Goal: Task Accomplishment & Management: Manage account settings

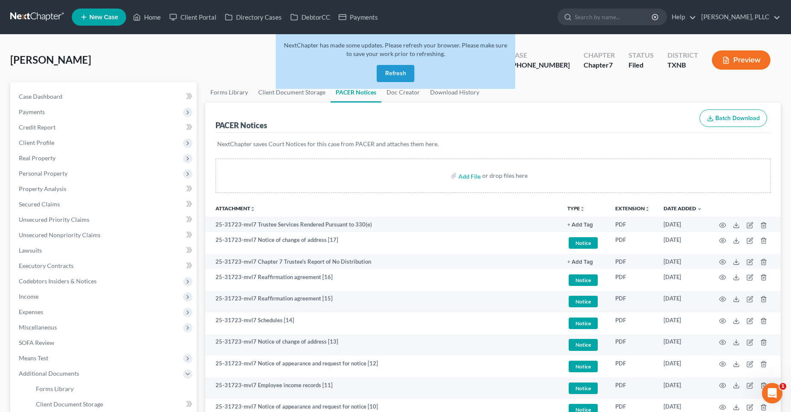
click at [404, 71] on button "Refresh" at bounding box center [396, 73] width 38 height 17
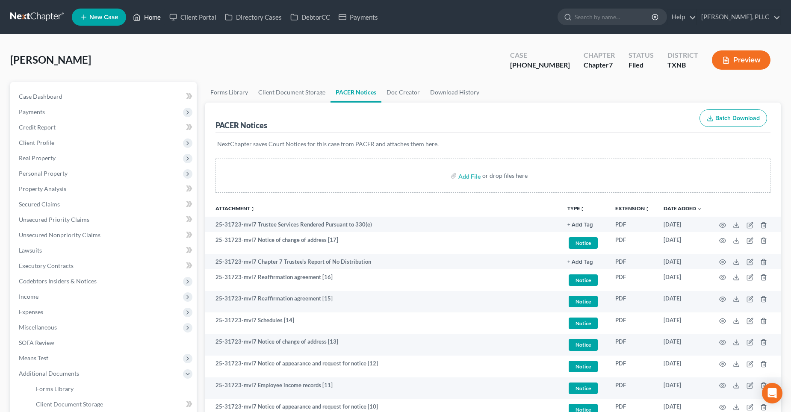
click at [160, 16] on link "Home" at bounding box center [147, 16] width 36 height 15
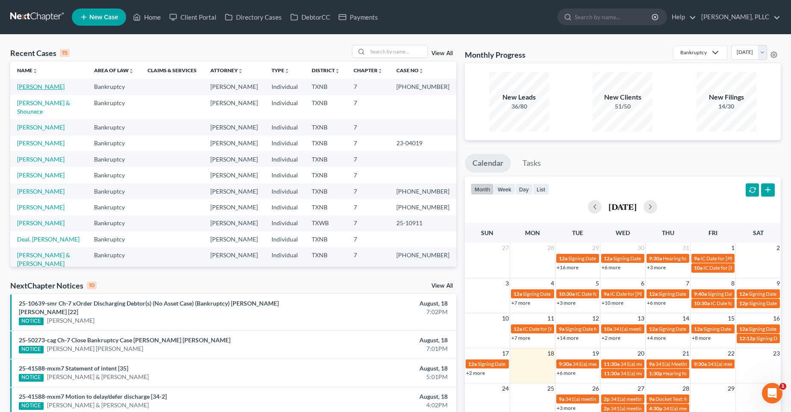
click at [48, 85] on link "[PERSON_NAME]" at bounding box center [40, 86] width 47 height 7
select select "4"
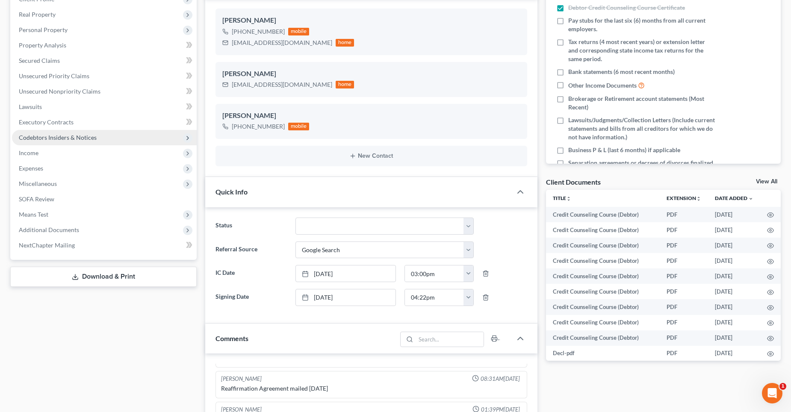
scroll to position [128, 0]
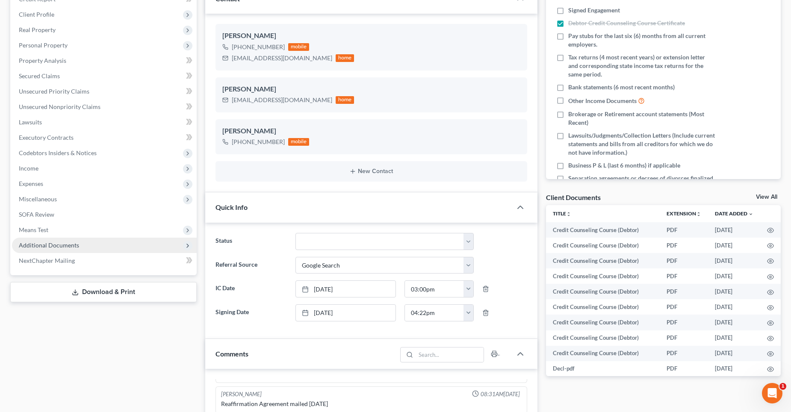
click at [62, 245] on span "Additional Documents" at bounding box center [49, 245] width 60 height 7
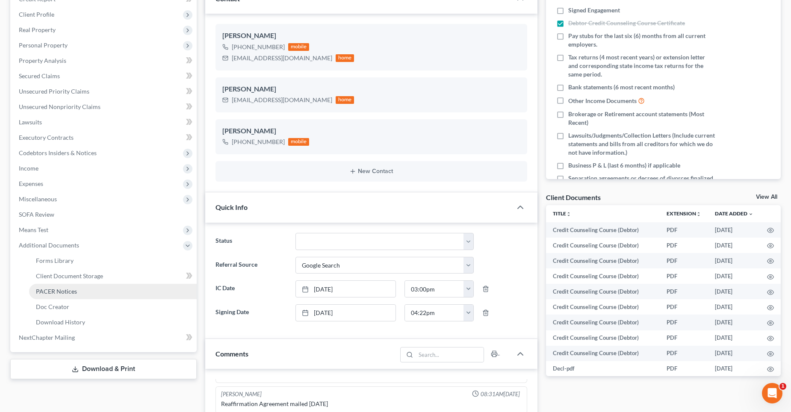
click at [74, 290] on span "PACER Notices" at bounding box center [56, 291] width 41 height 7
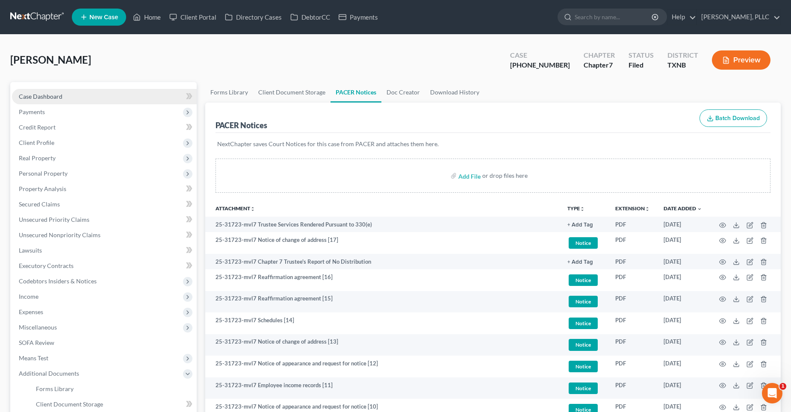
click at [51, 97] on span "Case Dashboard" at bounding box center [41, 96] width 44 height 7
select select "4"
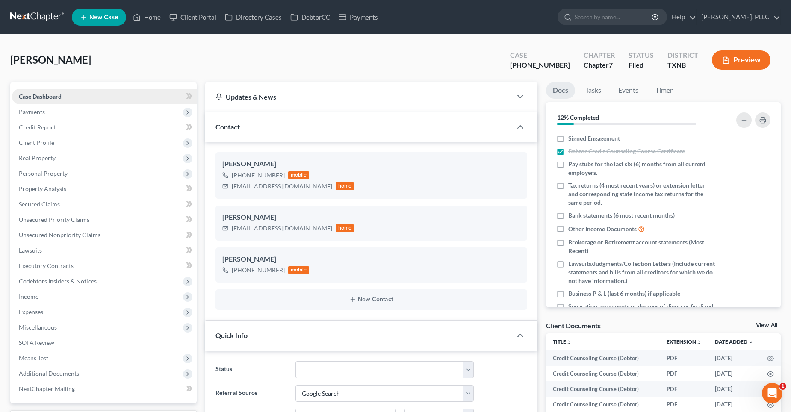
scroll to position [1287, 0]
click at [160, 17] on link "Home" at bounding box center [147, 16] width 36 height 15
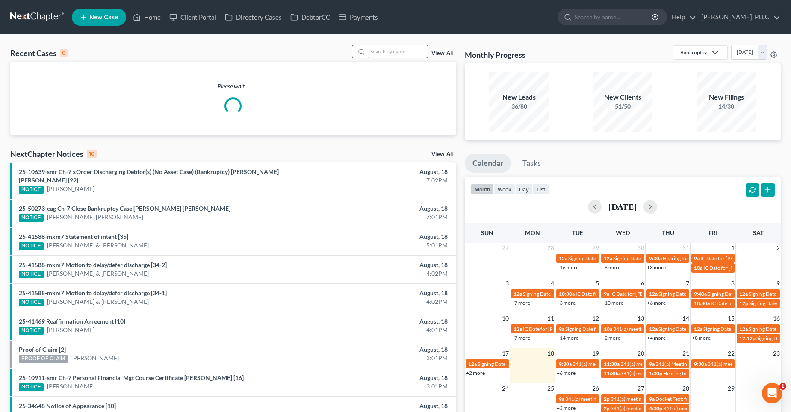
click at [387, 53] on input "search" at bounding box center [398, 51] width 60 height 12
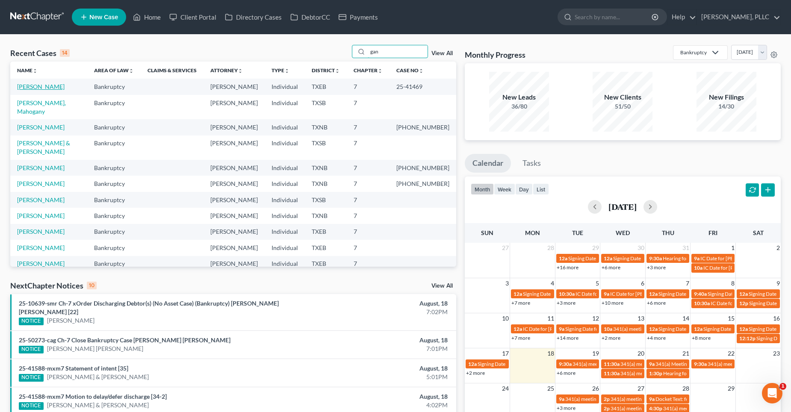
type input "gan"
click at [44, 86] on link "[PERSON_NAME]" at bounding box center [40, 86] width 47 height 7
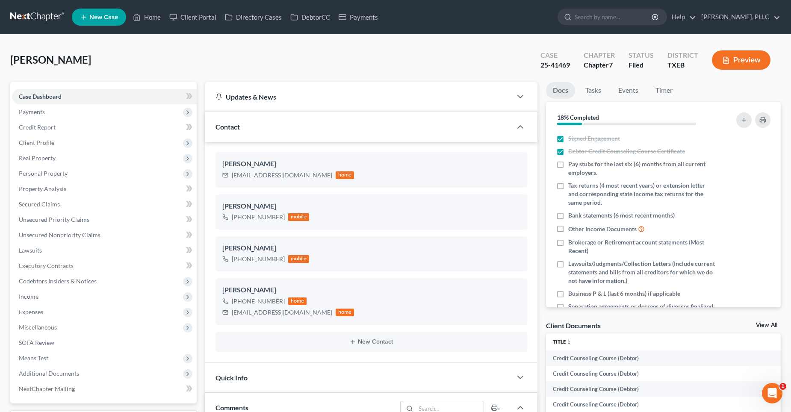
scroll to position [915, 0]
click at [155, 18] on link "Home" at bounding box center [147, 16] width 36 height 15
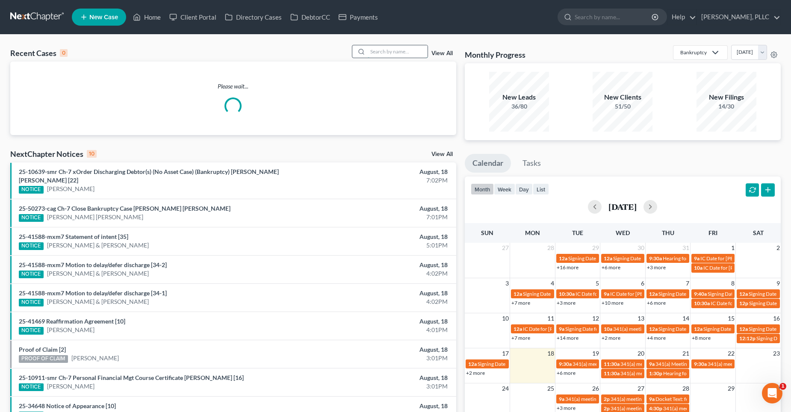
click at [376, 50] on input "search" at bounding box center [398, 51] width 60 height 12
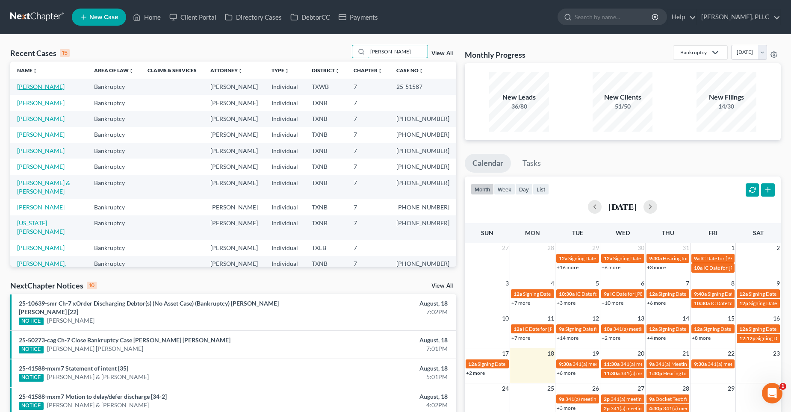
type input "[PERSON_NAME]"
click at [44, 86] on link "[PERSON_NAME]" at bounding box center [40, 86] width 47 height 7
select select "4"
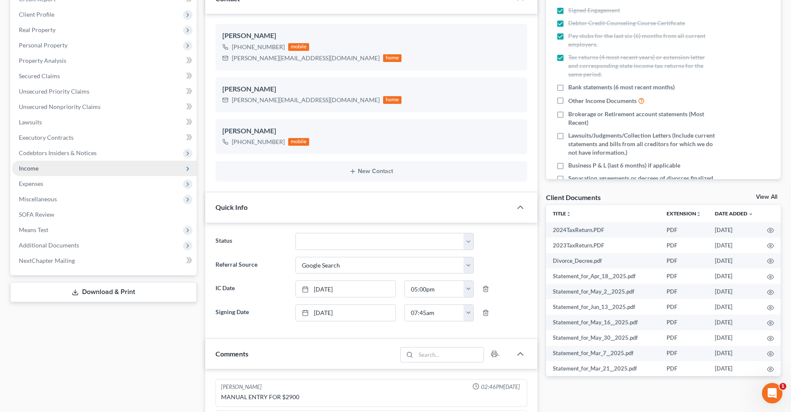
scroll to position [765, 0]
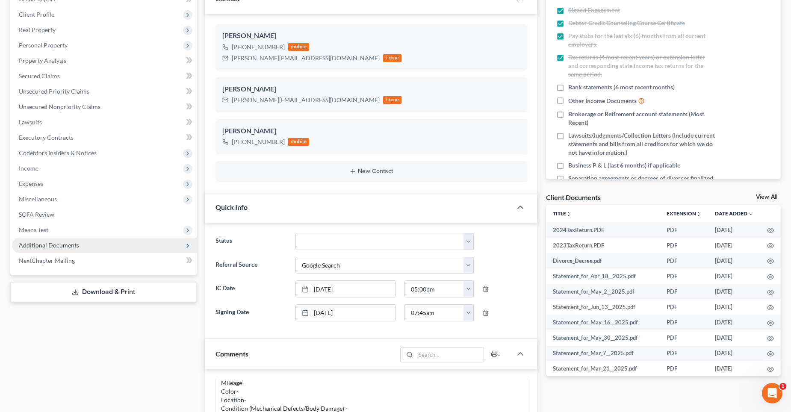
click at [45, 247] on span "Additional Documents" at bounding box center [49, 245] width 60 height 7
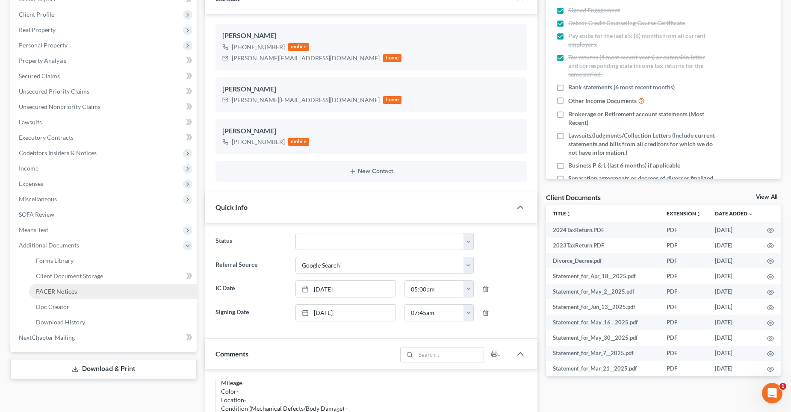
click at [61, 291] on span "PACER Notices" at bounding box center [56, 291] width 41 height 7
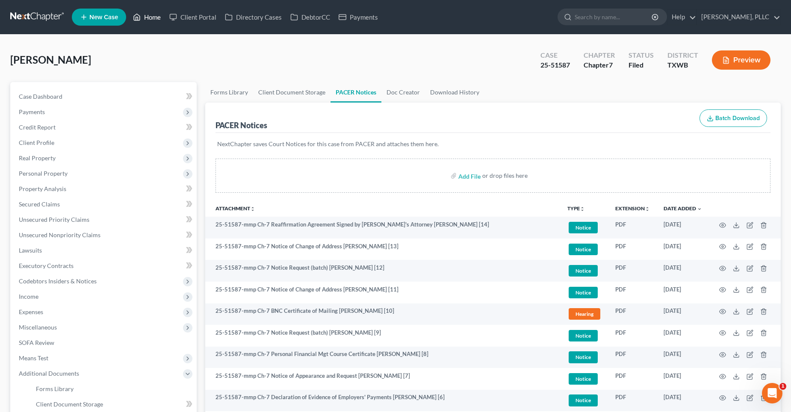
click at [155, 18] on link "Home" at bounding box center [147, 16] width 36 height 15
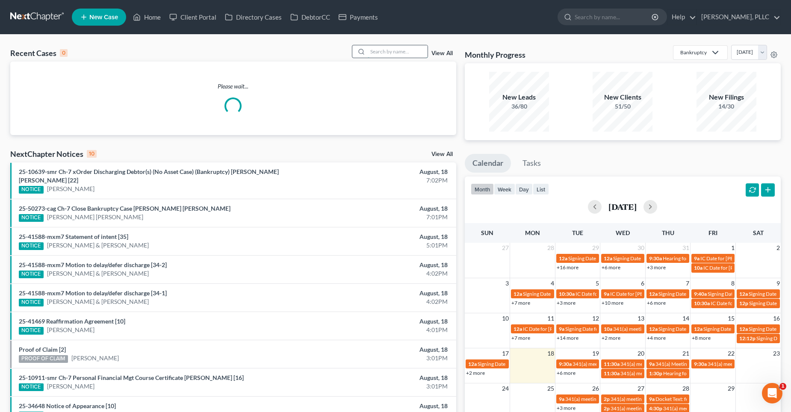
click at [413, 51] on input "search" at bounding box center [398, 51] width 60 height 12
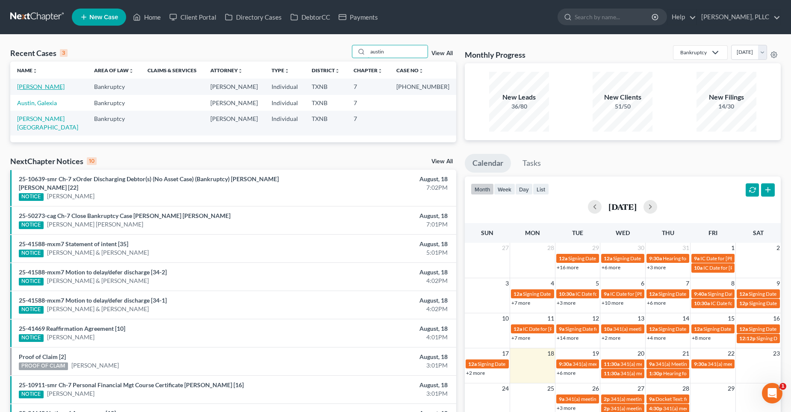
type input "austin"
click at [43, 85] on link "[PERSON_NAME]" at bounding box center [40, 86] width 47 height 7
select select "4"
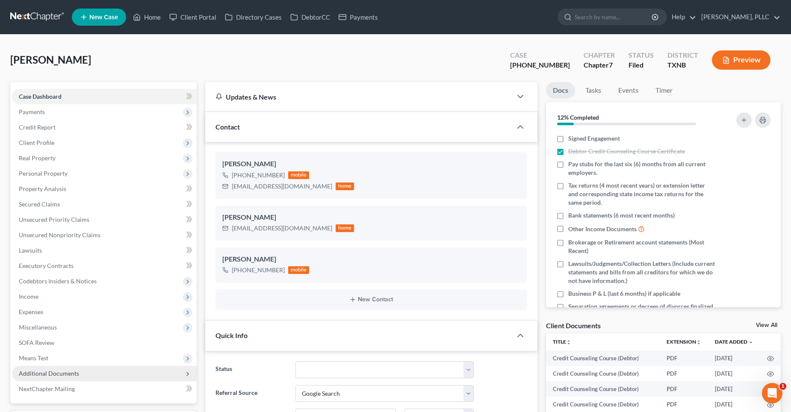
click at [69, 373] on span "Additional Documents" at bounding box center [49, 373] width 60 height 7
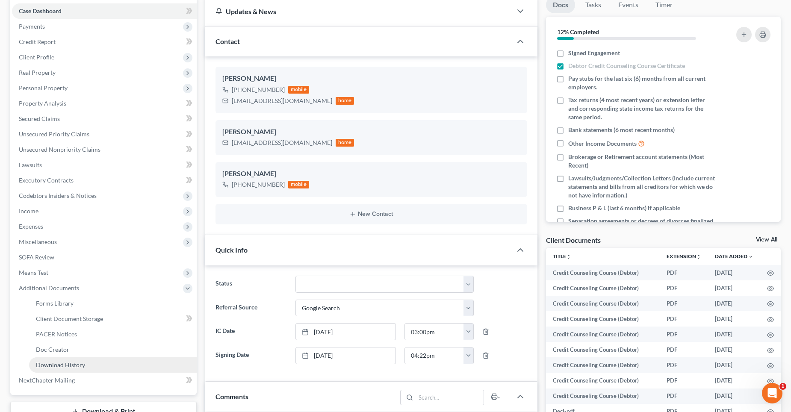
scroll to position [128, 0]
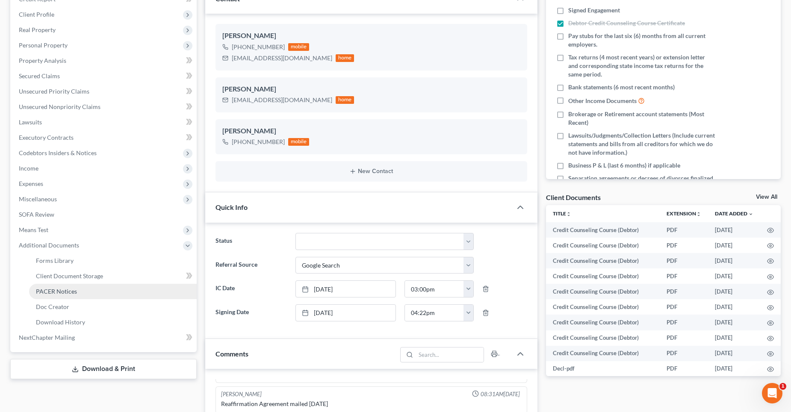
click at [62, 292] on span "PACER Notices" at bounding box center [56, 291] width 41 height 7
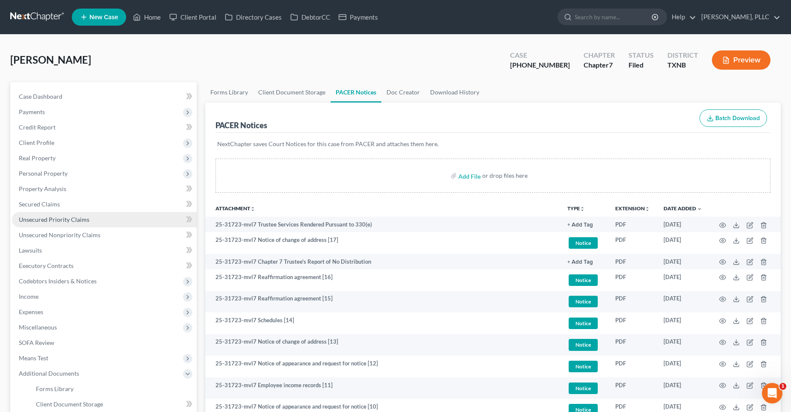
click at [63, 216] on span "Unsecured Priority Claims" at bounding box center [54, 219] width 71 height 7
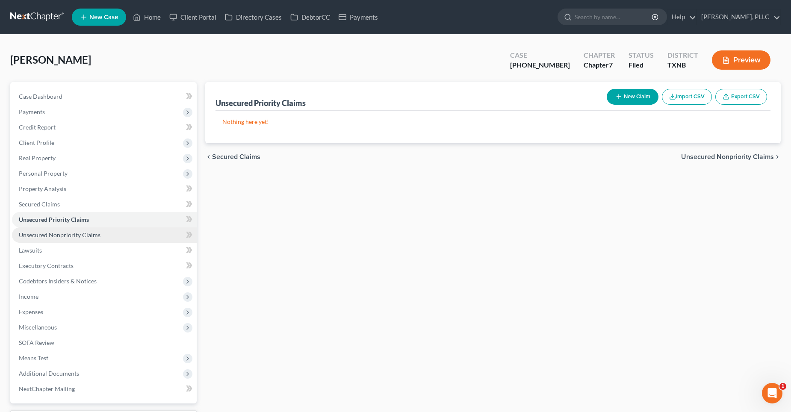
click at [61, 232] on span "Unsecured Nonpriority Claims" at bounding box center [60, 234] width 82 height 7
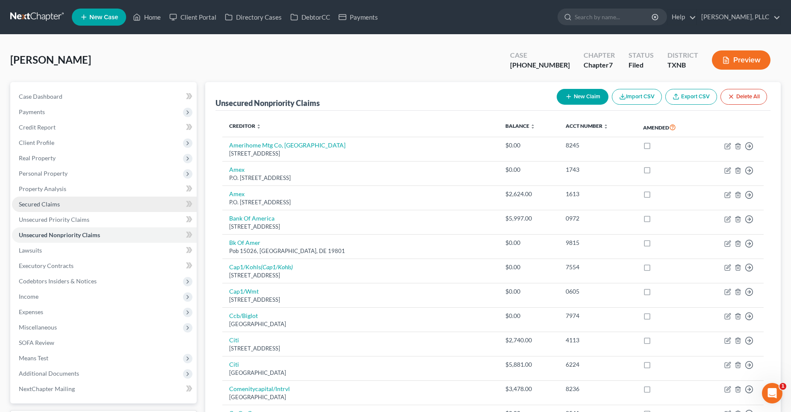
click at [45, 198] on link "Secured Claims" at bounding box center [104, 204] width 185 height 15
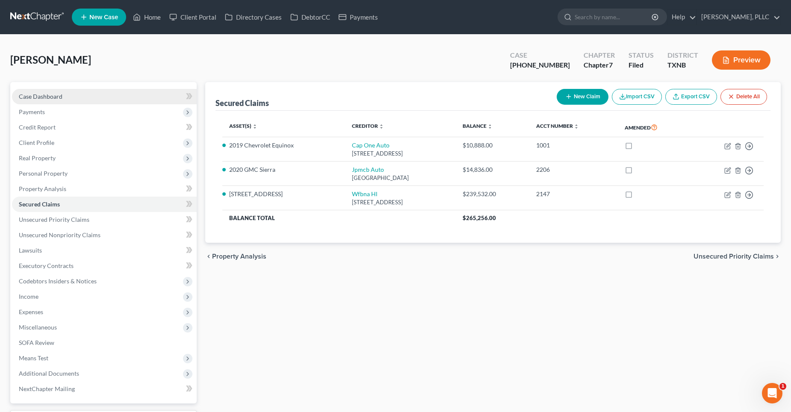
click at [44, 100] on link "Case Dashboard" at bounding box center [104, 96] width 185 height 15
select select "4"
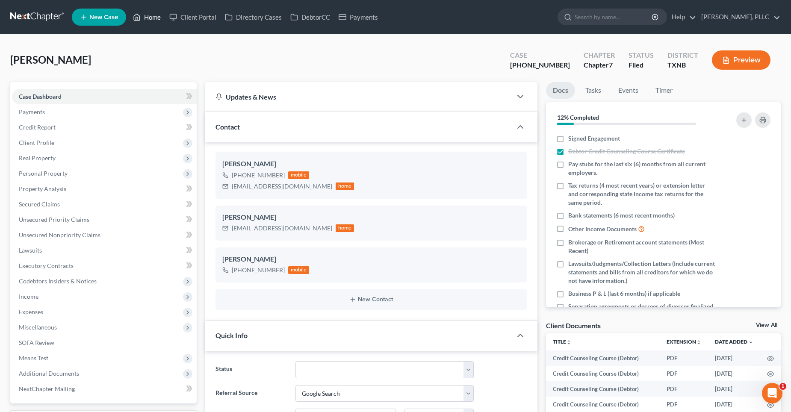
click at [156, 17] on link "Home" at bounding box center [147, 16] width 36 height 15
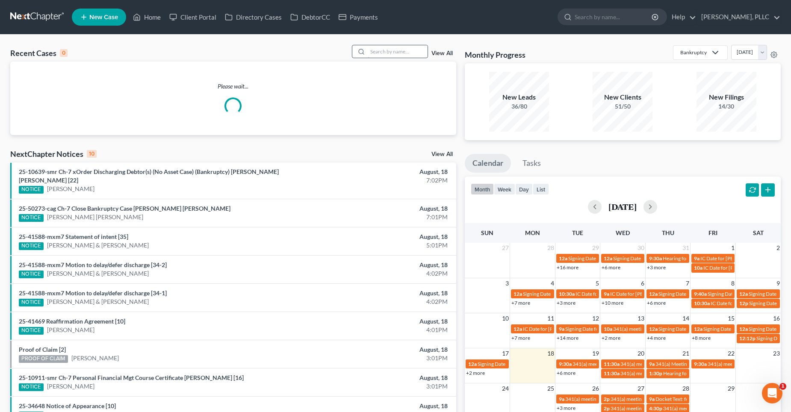
click at [399, 50] on input "search" at bounding box center [398, 51] width 60 height 12
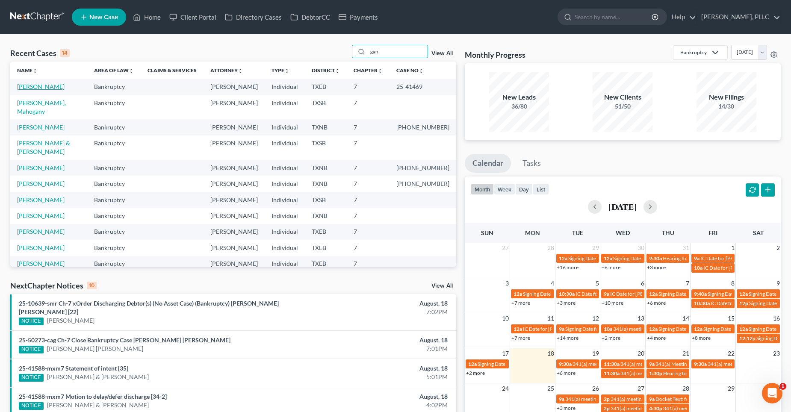
type input "gan"
click at [44, 85] on link "[PERSON_NAME]" at bounding box center [40, 86] width 47 height 7
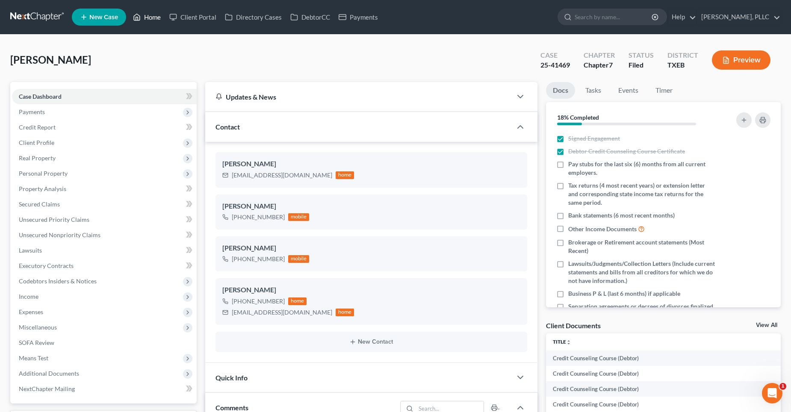
drag, startPoint x: 160, startPoint y: 16, endPoint x: 177, endPoint y: 28, distance: 20.6
click at [160, 16] on link "Home" at bounding box center [147, 16] width 36 height 15
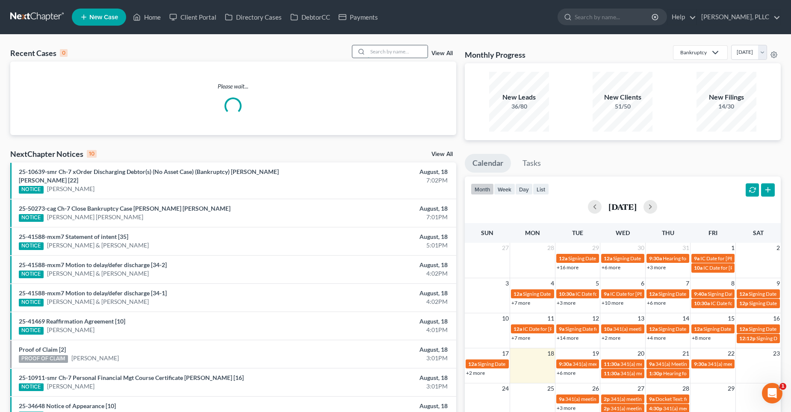
click at [391, 53] on input "search" at bounding box center [398, 51] width 60 height 12
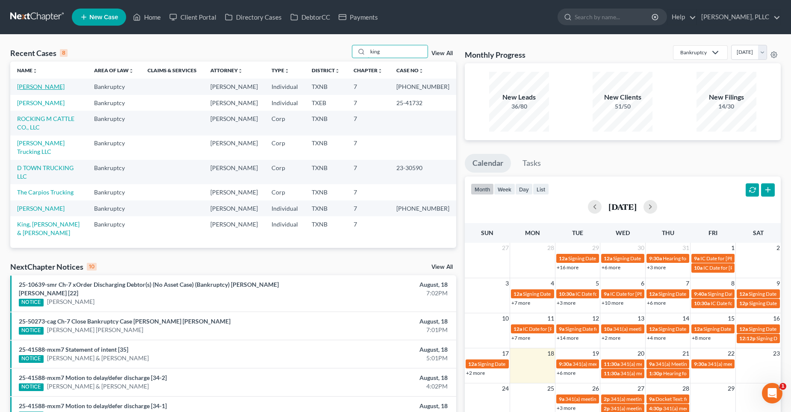
type input "king"
click at [48, 87] on link "[PERSON_NAME]" at bounding box center [40, 86] width 47 height 7
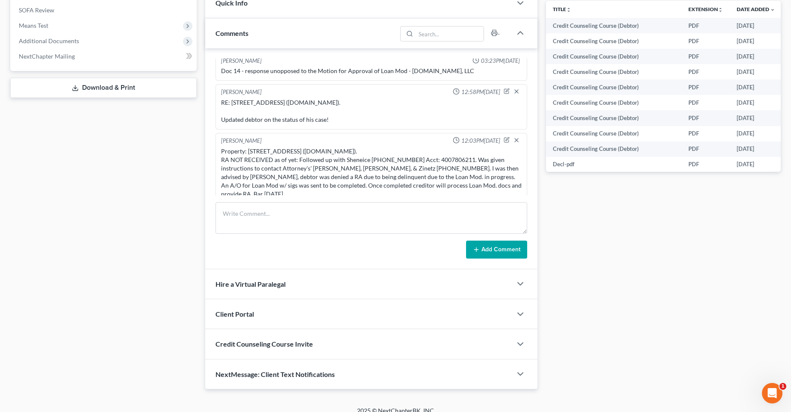
scroll to position [342, 0]
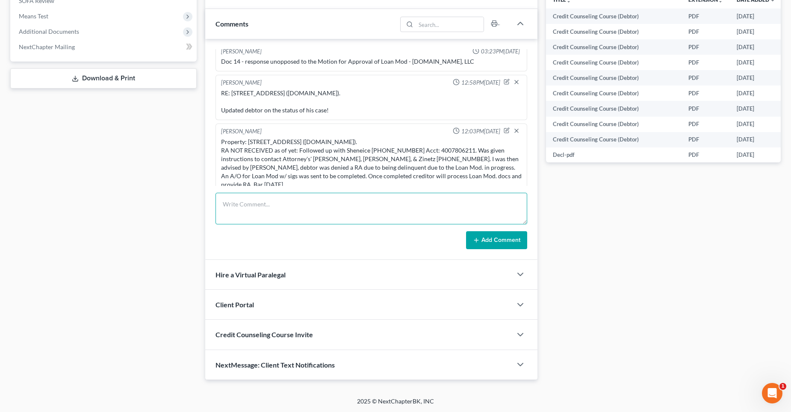
click at [372, 207] on textarea at bounding box center [372, 209] width 312 height 32
click at [301, 207] on textarea "Doc 16:" at bounding box center [372, 209] width 312 height 32
paste textarea "Order granting motion to approve Loan Modification Agreement and SubordinateDee…"
click at [332, 202] on textarea "Doc 16: Order granting motion to approve Loan Modification Agreement and Subord…" at bounding box center [372, 209] width 312 height 32
type textarea "Doc 16: Order granting motion to approve "Loan Modification Agreement" and Subo…"
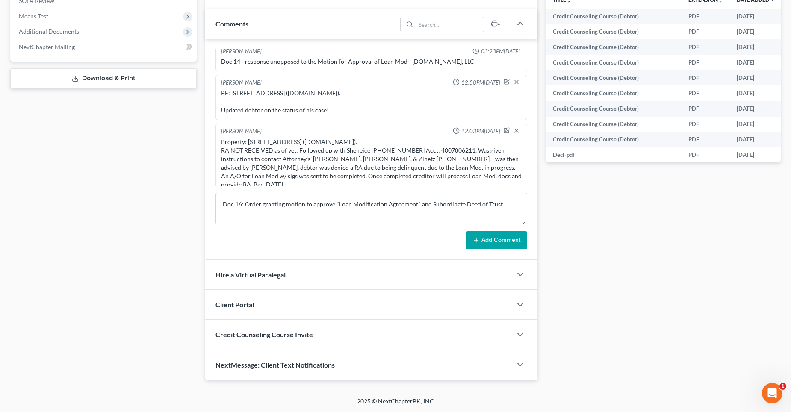
click at [490, 239] on button "Add Comment" at bounding box center [496, 240] width 61 height 18
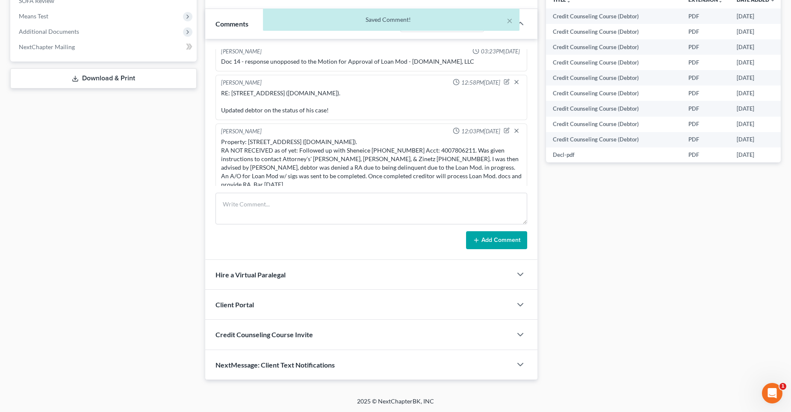
scroll to position [1031, 0]
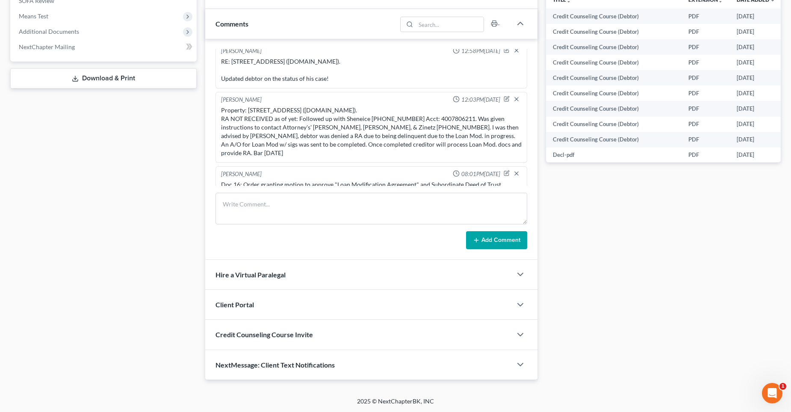
click at [502, 181] on div "Doc 16: Order granting motion to approve "Loan Modification Agreement" and Subo…" at bounding box center [371, 185] width 301 height 9
click at [504, 170] on icon "button" at bounding box center [507, 173] width 6 height 6
click at [506, 185] on textarea "Doc 16: Order granting motion to approve "Loan Modification Agreement" and Subo…" at bounding box center [371, 197] width 301 height 32
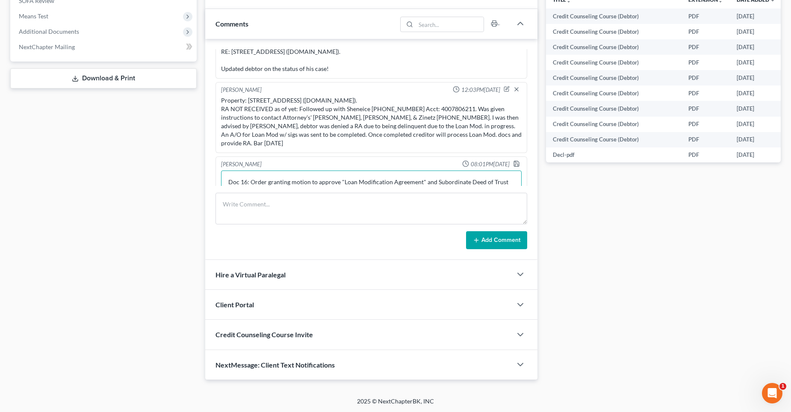
click at [236, 184] on textarea "Doc 16: Order granting motion to approve "Loan Modification Agreement" and Subo…" at bounding box center [371, 187] width 301 height 32
paste textarea "entered on [DATE] 9:26 AM CDT and filed on [DATE]"
click at [332, 181] on textarea "Doc 16: Order granting motion to approve "Loan Modification Agreement" and Subo…" at bounding box center [371, 187] width 301 height 32
click at [228, 182] on textarea "Doc 16: Order granting motion to approve "Loan Modification Agreement" and Subo…" at bounding box center [371, 187] width 301 height 32
type textarea "Doc 16: Order granting motion to approve "Loan Modification Agreement" and Subo…"
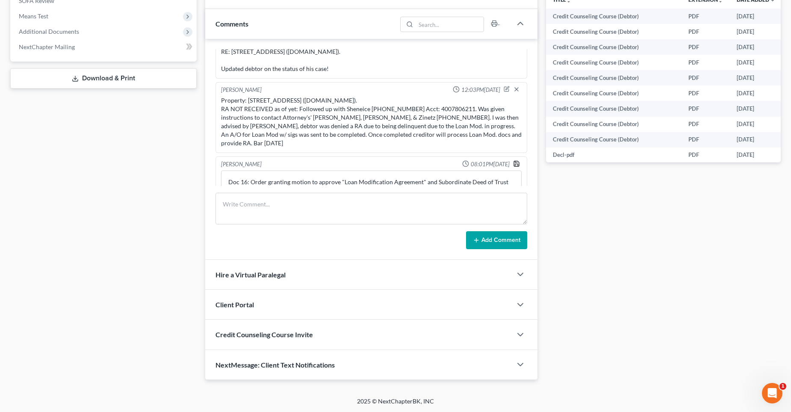
click at [515, 164] on polyline "button" at bounding box center [516, 165] width 3 height 2
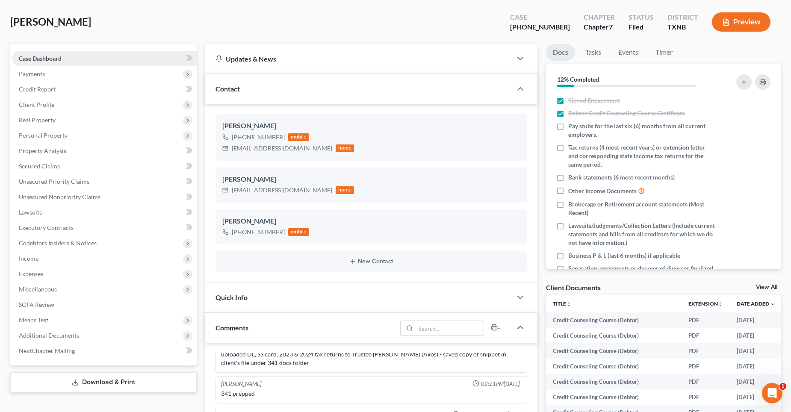
scroll to position [0, 0]
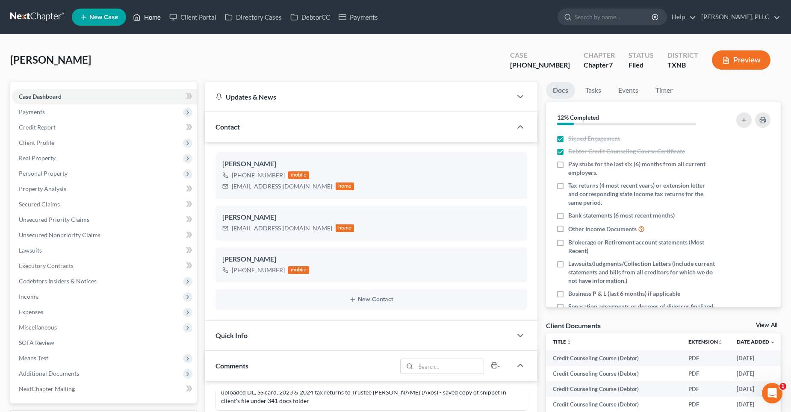
drag, startPoint x: 157, startPoint y: 17, endPoint x: 166, endPoint y: 22, distance: 10.0
click at [157, 17] on link "Home" at bounding box center [147, 16] width 36 height 15
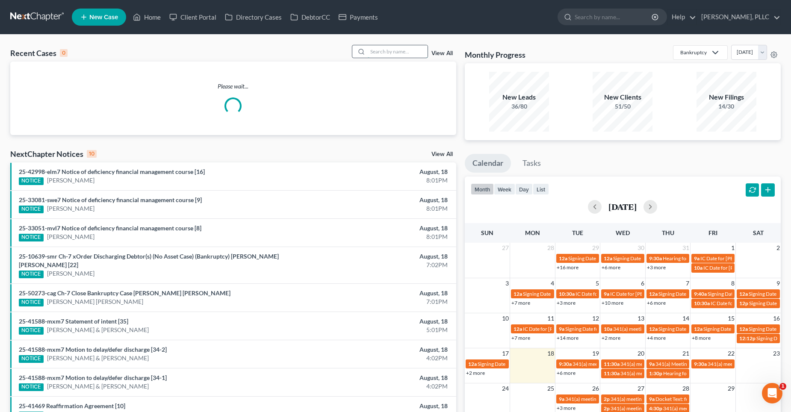
click at [385, 56] on input "search" at bounding box center [398, 51] width 60 height 12
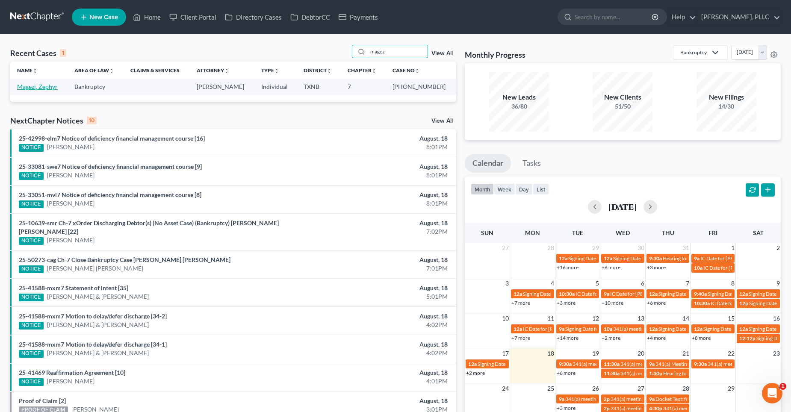
type input "magez"
click at [45, 87] on link "Magezi, Zephyr" at bounding box center [37, 86] width 41 height 7
select select "4"
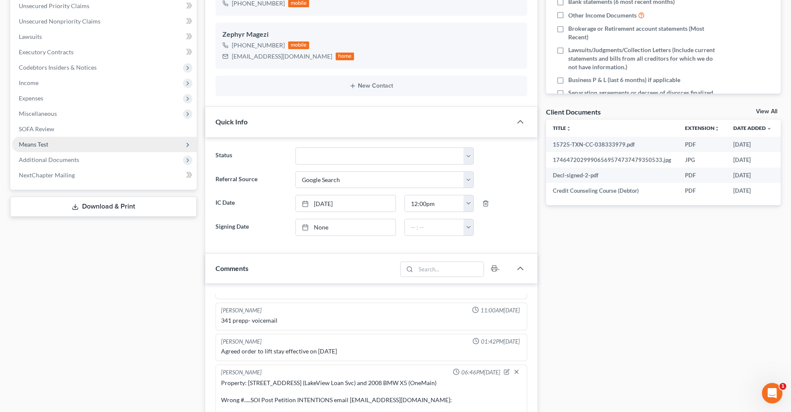
scroll to position [86, 0]
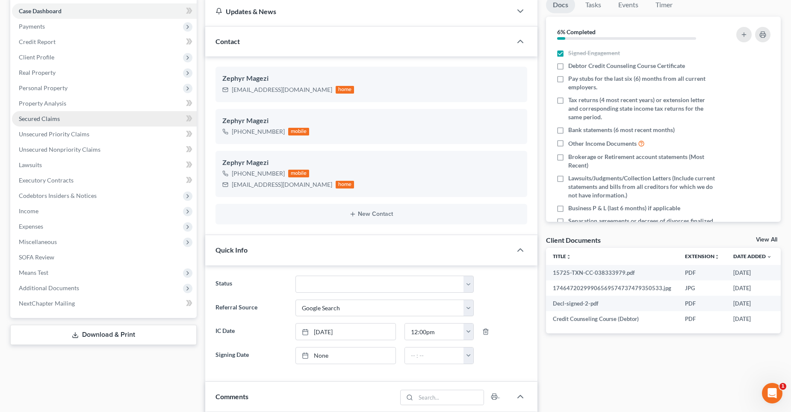
click at [67, 123] on link "Secured Claims" at bounding box center [104, 118] width 185 height 15
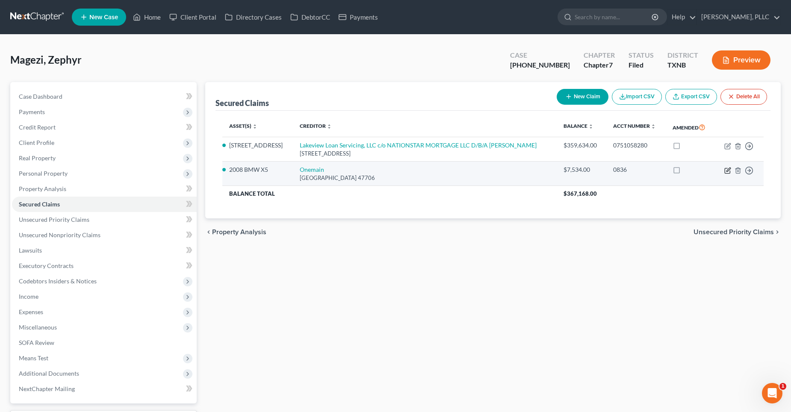
click at [726, 169] on icon "button" at bounding box center [728, 170] width 7 height 7
select select "15"
select select "0"
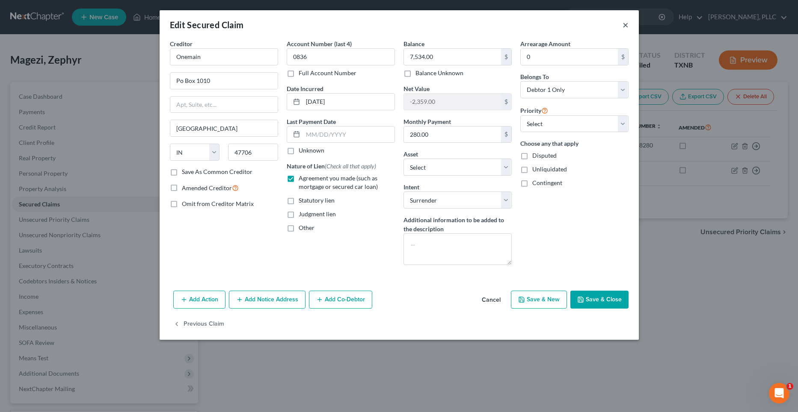
click at [625, 25] on button "×" at bounding box center [625, 25] width 6 height 10
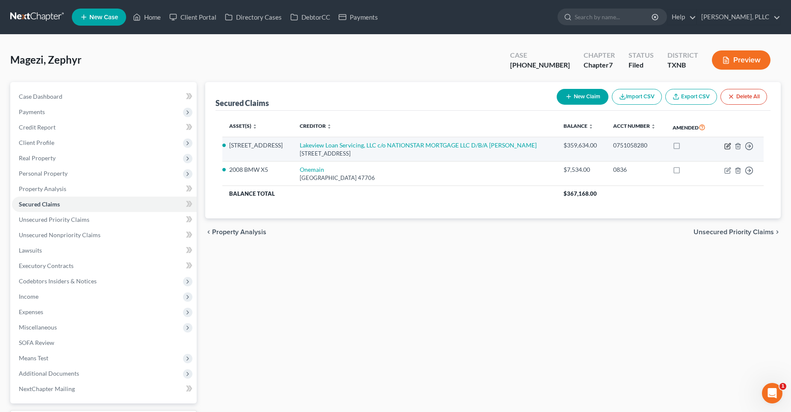
click at [727, 145] on icon "button" at bounding box center [728, 146] width 7 height 7
select select "45"
select select "8"
select select "4"
select select "0"
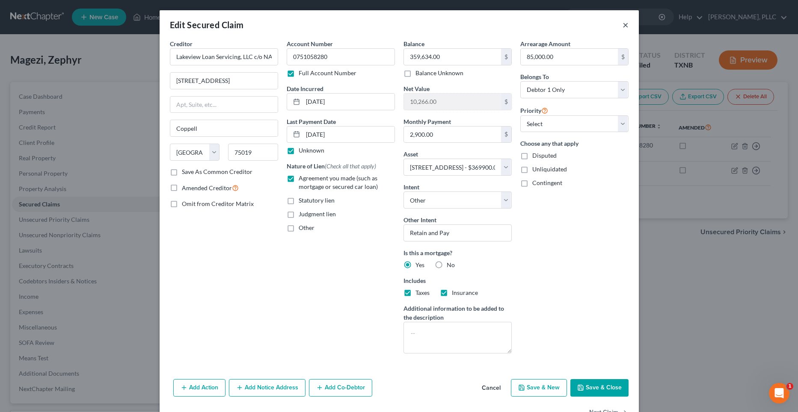
click at [622, 24] on button "×" at bounding box center [625, 25] width 6 height 10
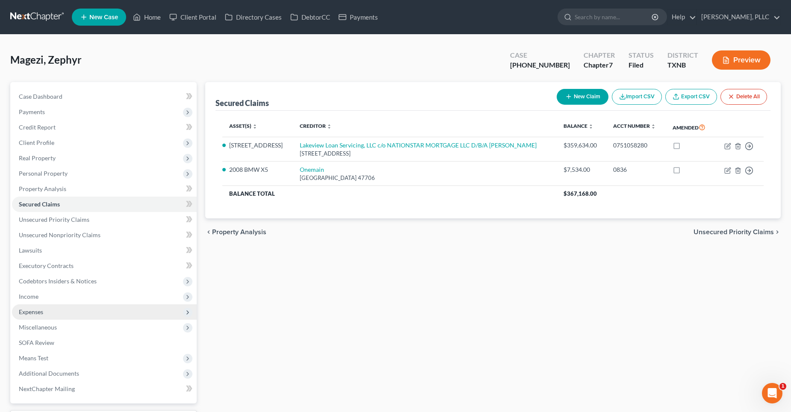
click at [54, 308] on span "Expenses" at bounding box center [104, 312] width 185 height 15
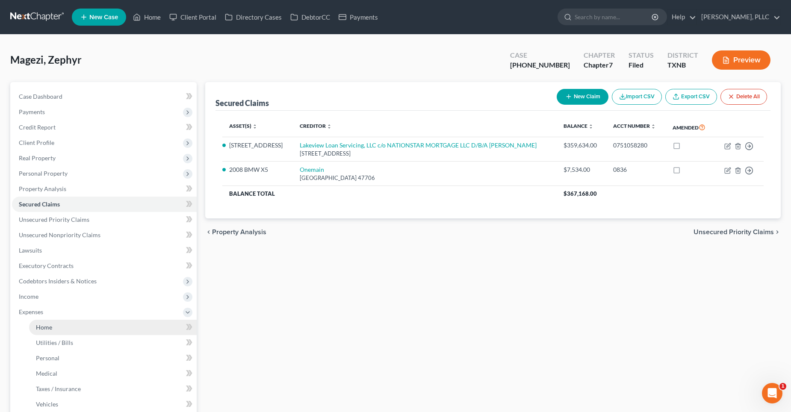
click at [71, 327] on link "Home" at bounding box center [113, 327] width 168 height 15
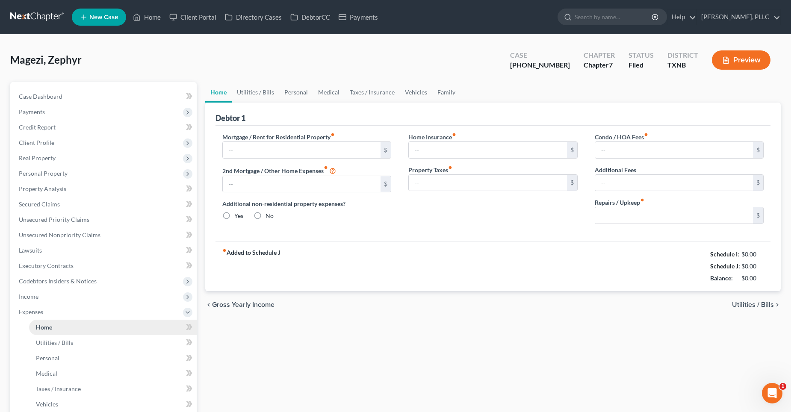
type input "2,900.00"
type input "0.00"
radio input "true"
type input "0.00"
type input "48.34"
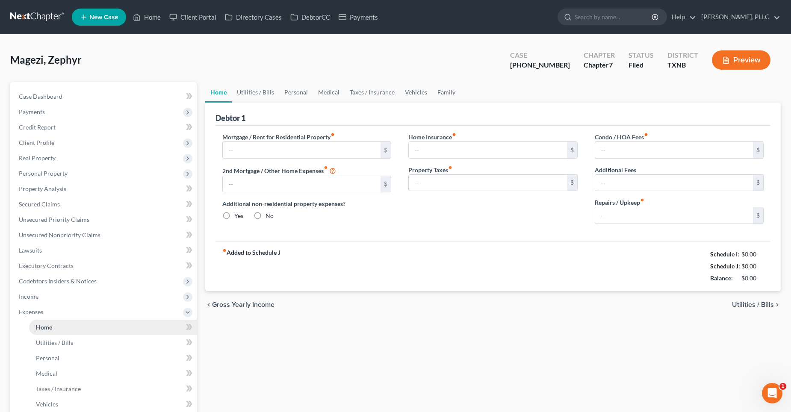
type input "0.00"
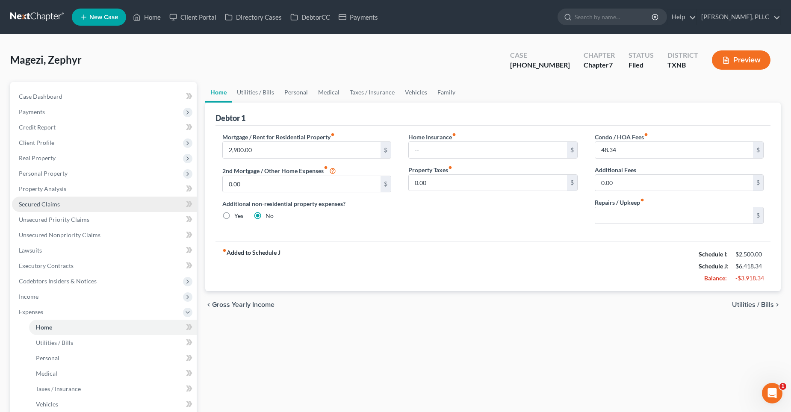
click at [53, 204] on span "Secured Claims" at bounding box center [39, 204] width 41 height 7
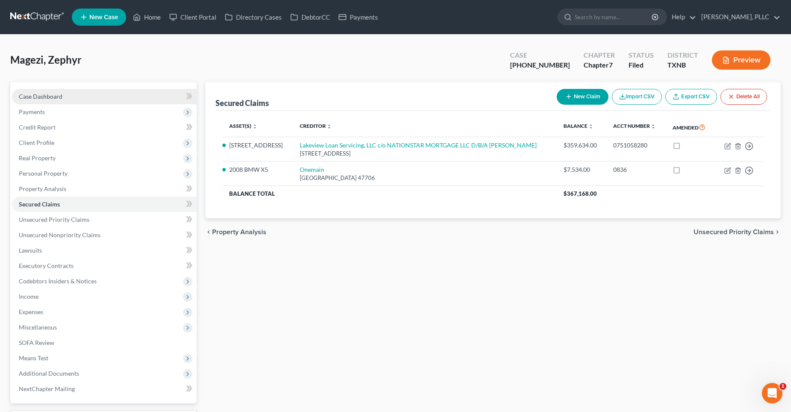
click at [53, 97] on span "Case Dashboard" at bounding box center [41, 96] width 44 height 7
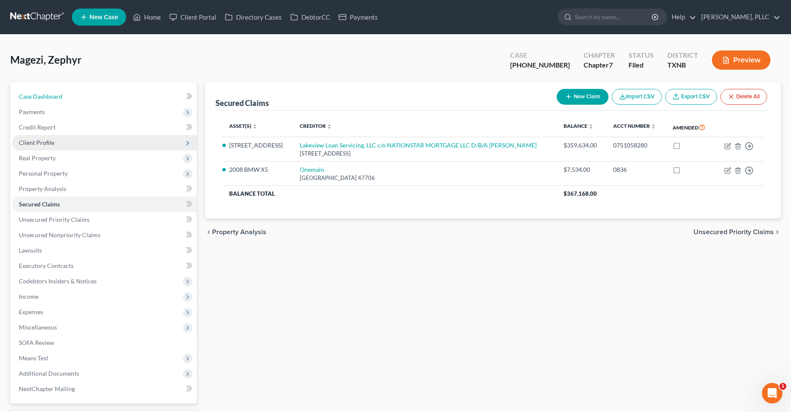
select select "4"
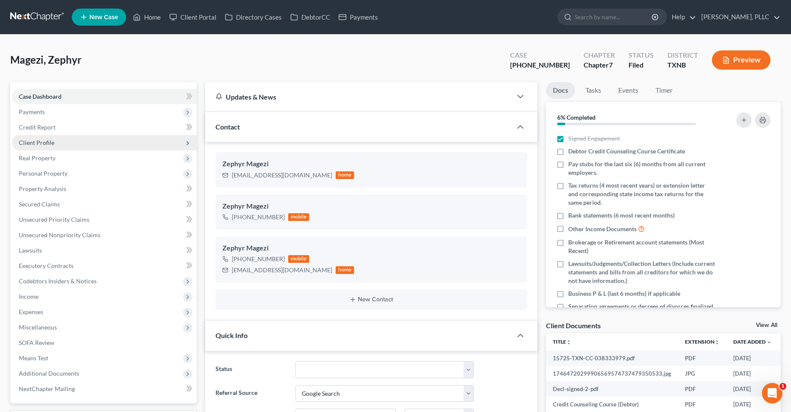
scroll to position [2046, 0]
